Goal: Use online tool/utility: Utilize a website feature to perform a specific function

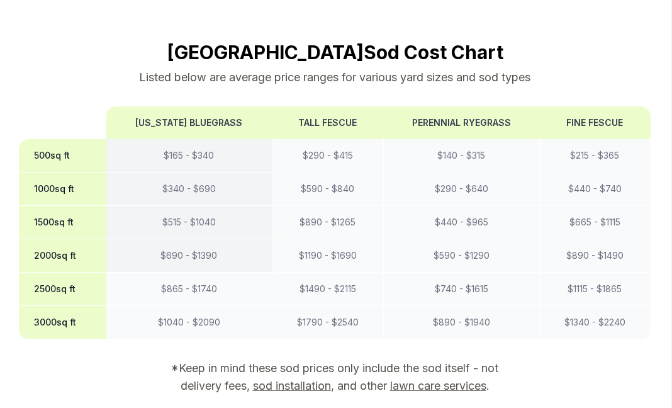
scroll to position [1175, 0]
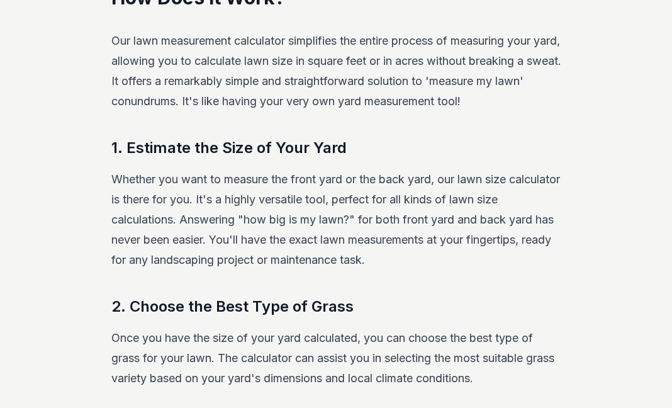
scroll to position [243, 0]
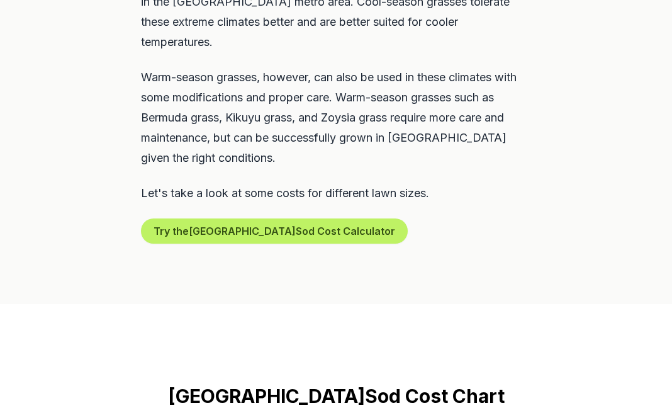
scroll to position [833, 0]
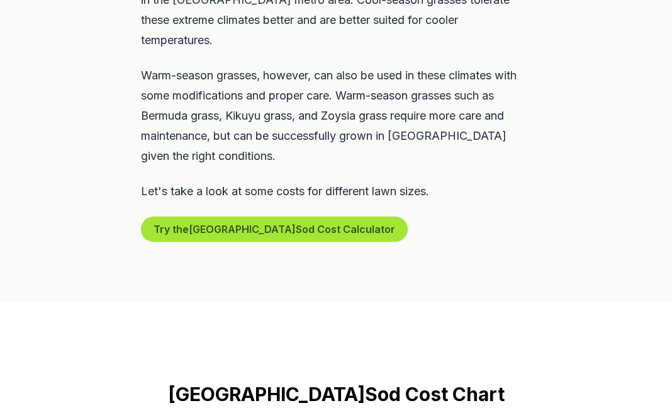
click at [210, 217] on button "Try the Denver Sod Cost Calculator" at bounding box center [274, 229] width 267 height 25
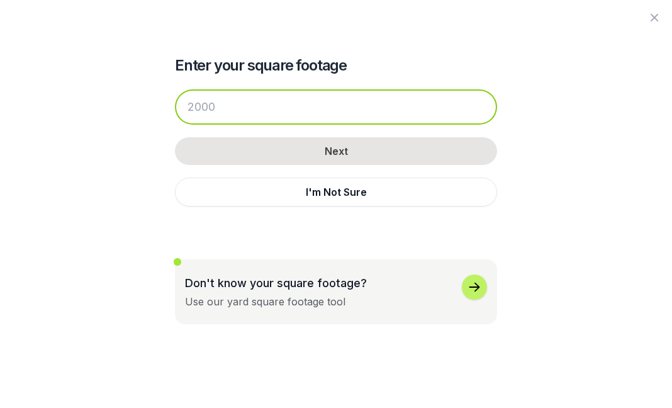
drag, startPoint x: 227, startPoint y: 104, endPoint x: 183, endPoint y: 105, distance: 43.4
click at [183, 105] on input "number" at bounding box center [336, 106] width 322 height 35
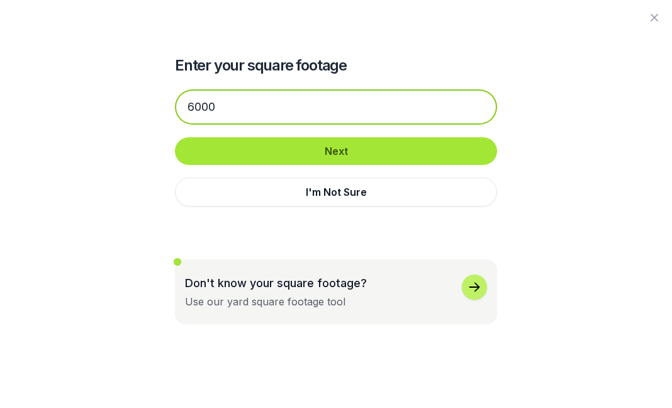
type input "6000"
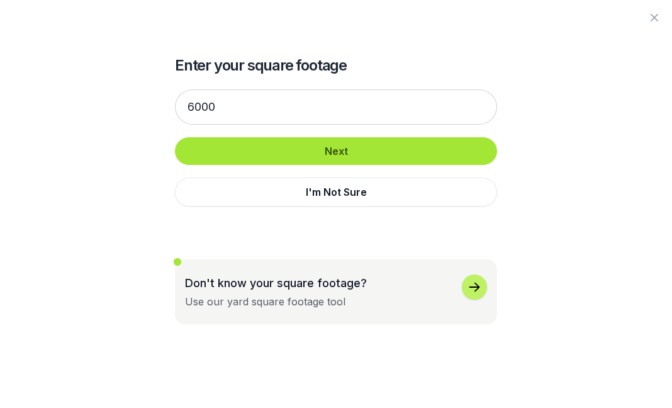
click at [347, 146] on button "Next" at bounding box center [336, 151] width 322 height 28
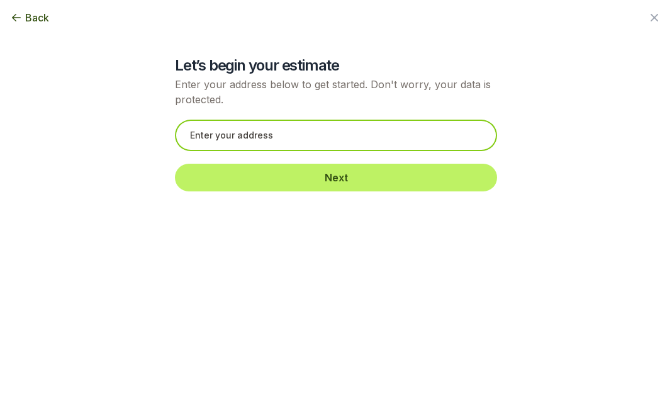
click at [249, 140] on input "text" at bounding box center [336, 135] width 322 height 31
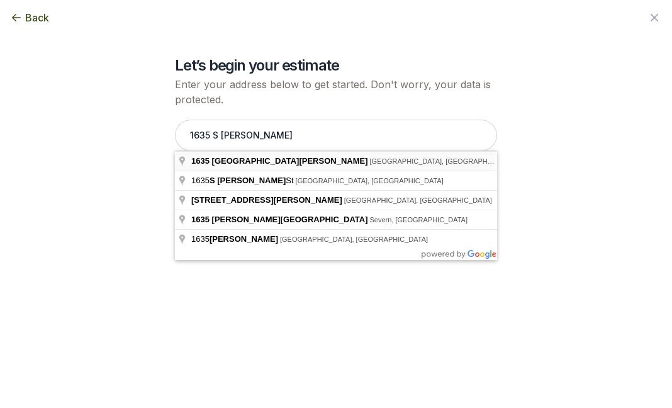
type input "[STREET_ADDRESS][PERSON_NAME]"
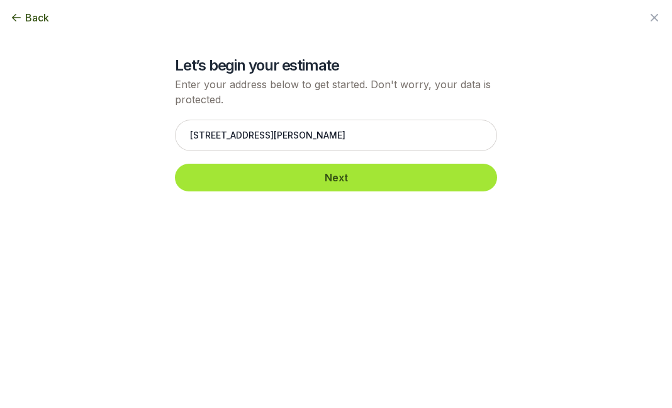
drag, startPoint x: 245, startPoint y: 157, endPoint x: 232, endPoint y: 181, distance: 27.9
click at [336, 178] on button "Next" at bounding box center [336, 178] width 322 height 28
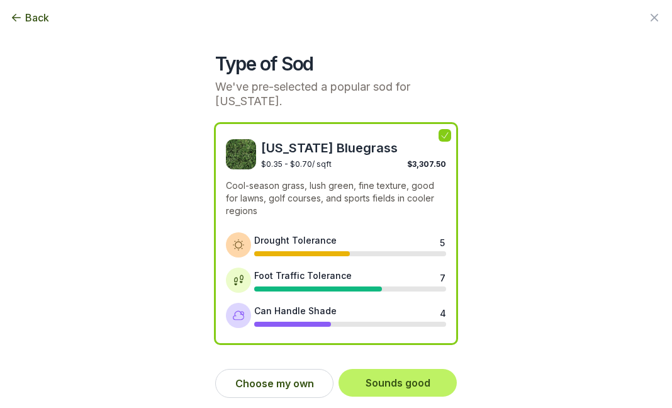
scroll to position [3, 0]
